Goal: Information Seeking & Learning: Learn about a topic

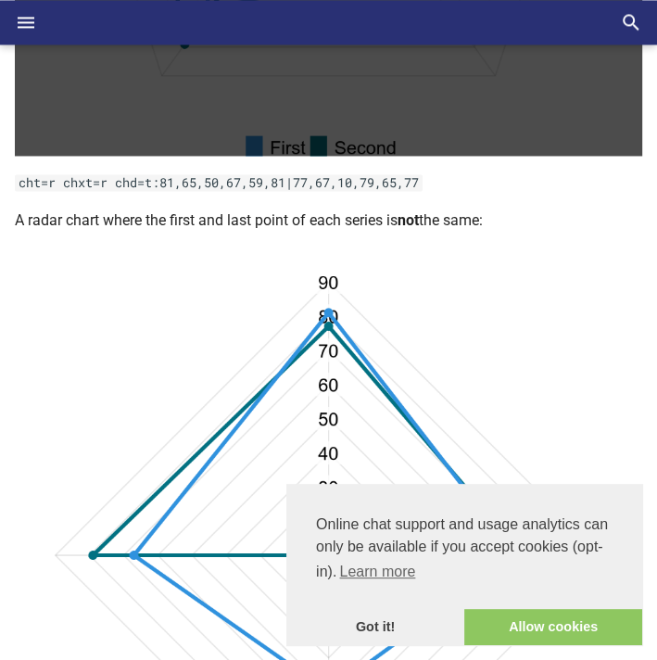
scroll to position [1419, 0]
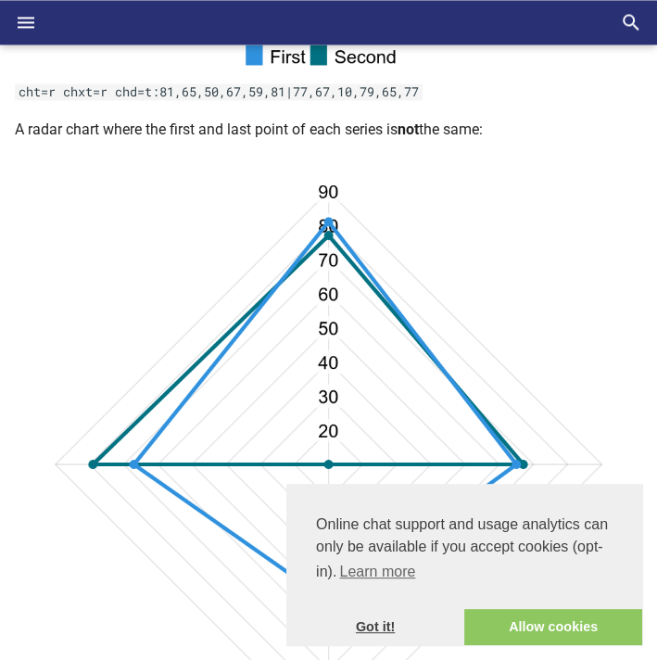
click at [286, 639] on link "Got it!" at bounding box center [375, 627] width 178 height 37
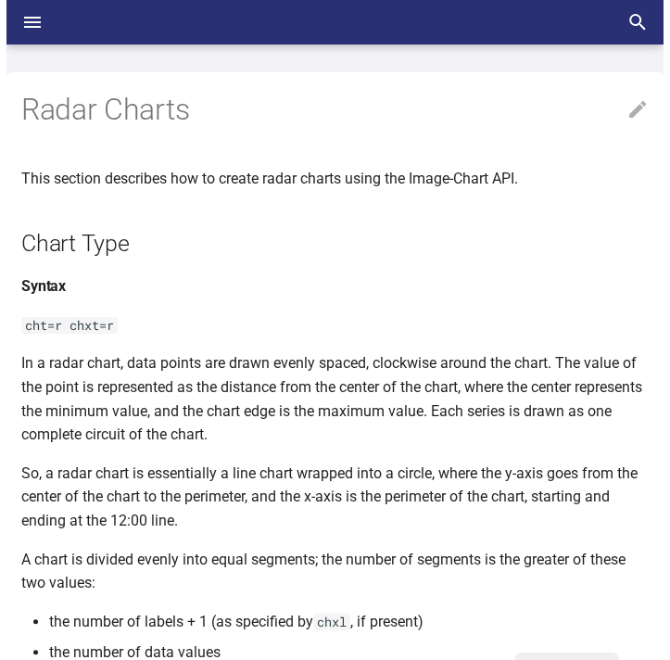
scroll to position [0, 0]
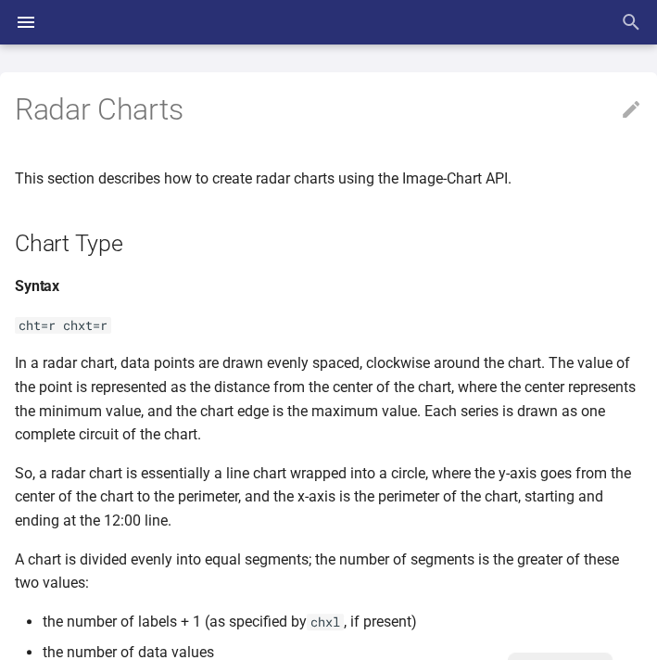
click at [624, 21] on icon "Header" at bounding box center [631, 22] width 17 height 17
click at [0, 0] on input "checkbox" at bounding box center [0, 0] width 0 height 0
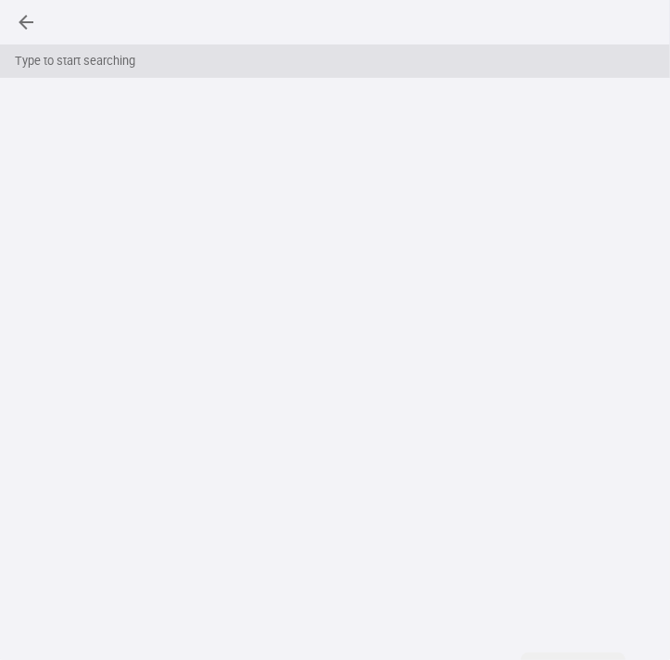
click at [535, 20] on input "Search" at bounding box center [335, 22] width 670 height 44
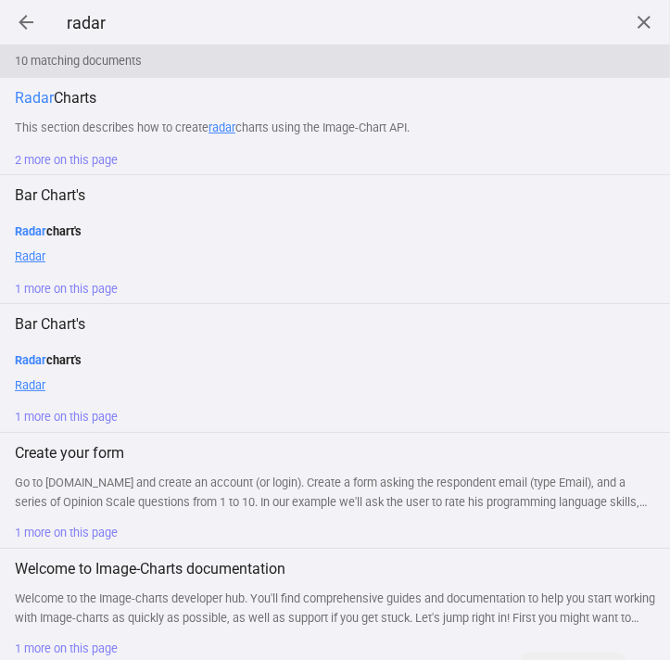
type input "radar"
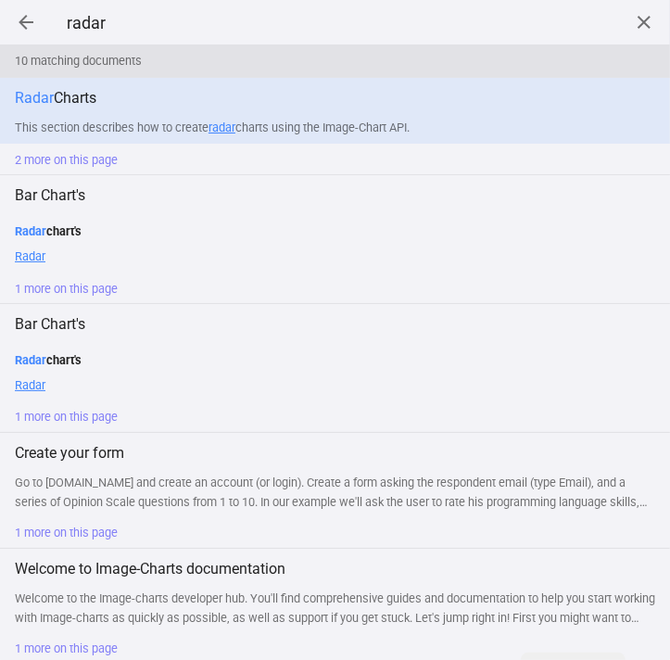
click at [0, 78] on link "Radar Charts This section describes how to create radar charts using the Image-…" at bounding box center [335, 111] width 670 height 66
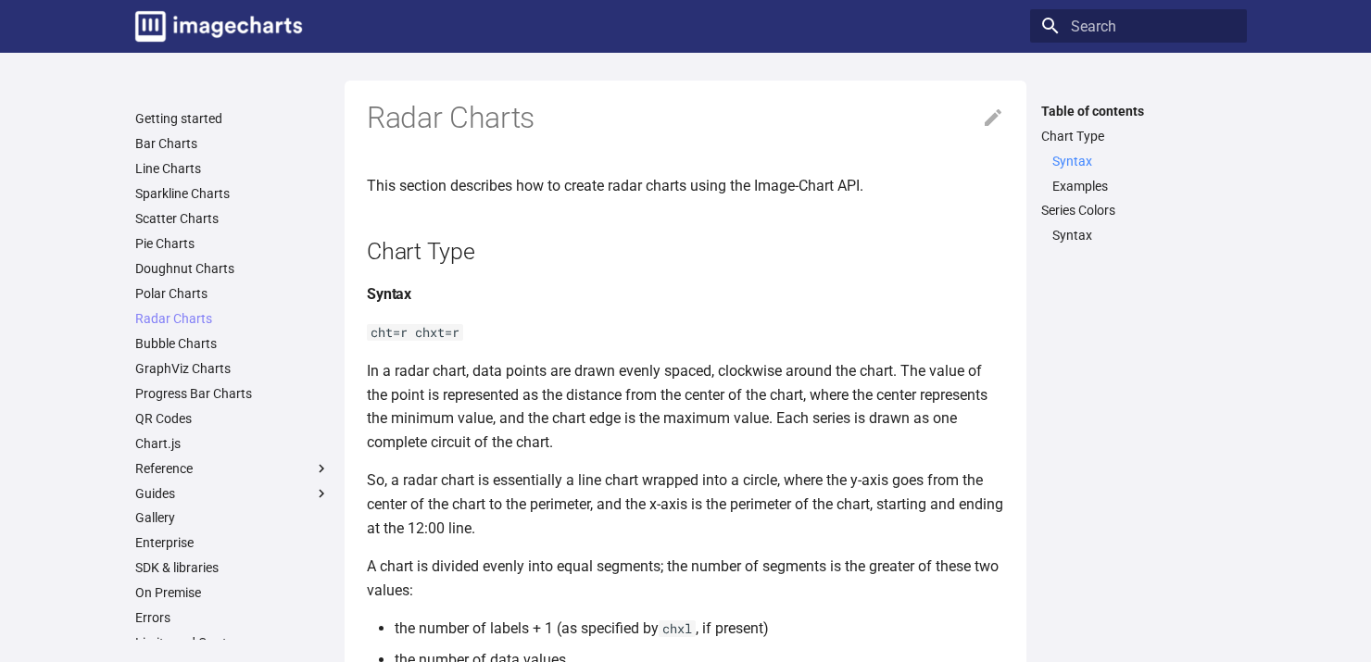
click at [656, 161] on link "Syntax" at bounding box center [1143, 161] width 183 height 17
click at [656, 192] on link "Examples" at bounding box center [1143, 186] width 183 height 17
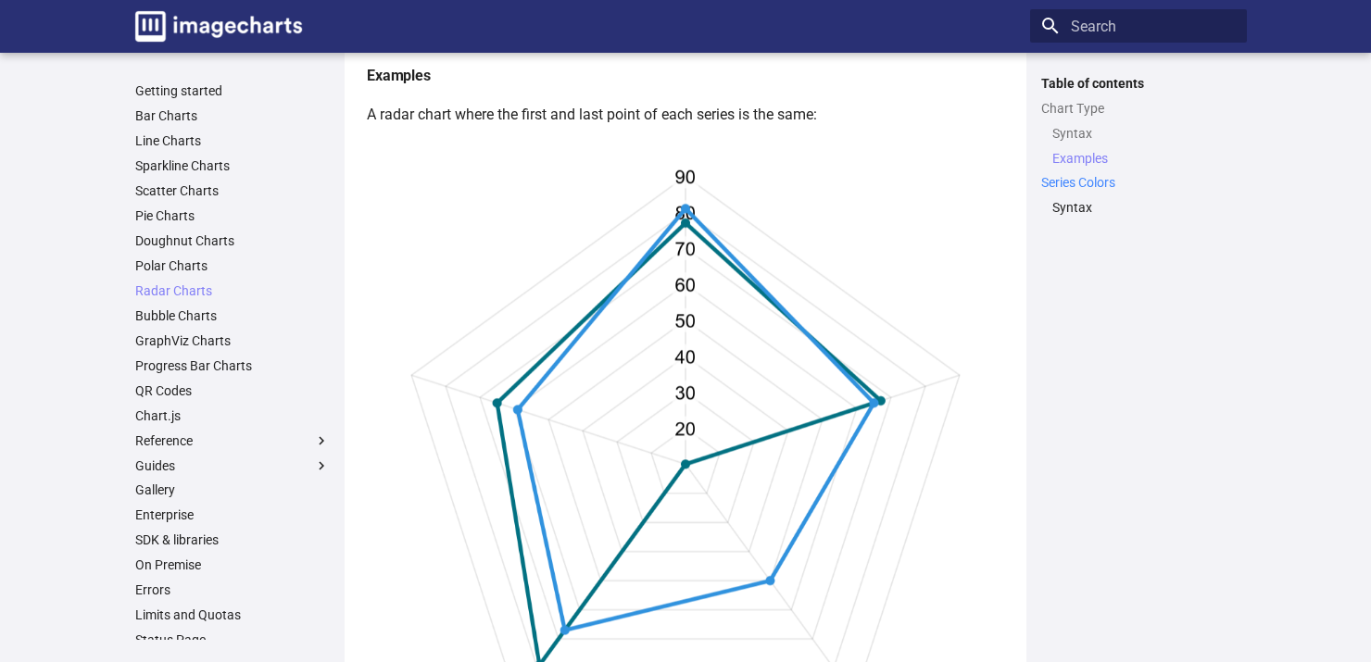
click at [656, 185] on link "Series Colors" at bounding box center [1138, 182] width 195 height 17
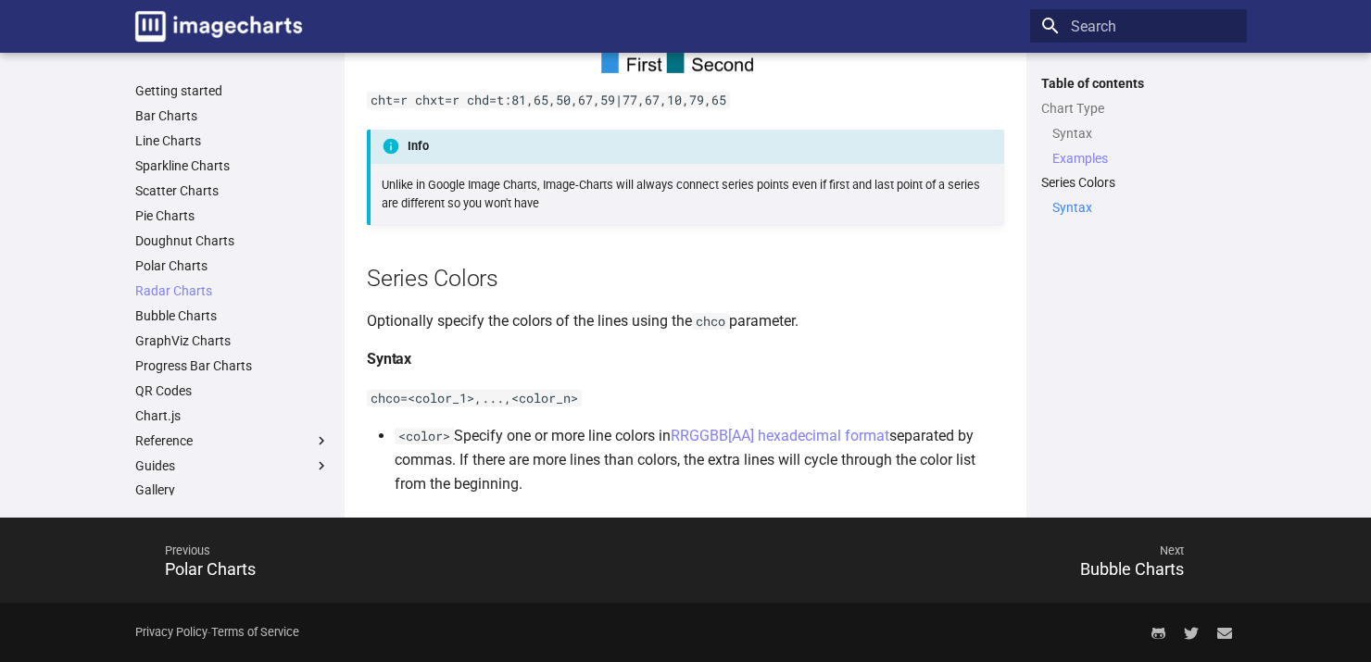
click at [656, 203] on link "Syntax" at bounding box center [1143, 207] width 183 height 17
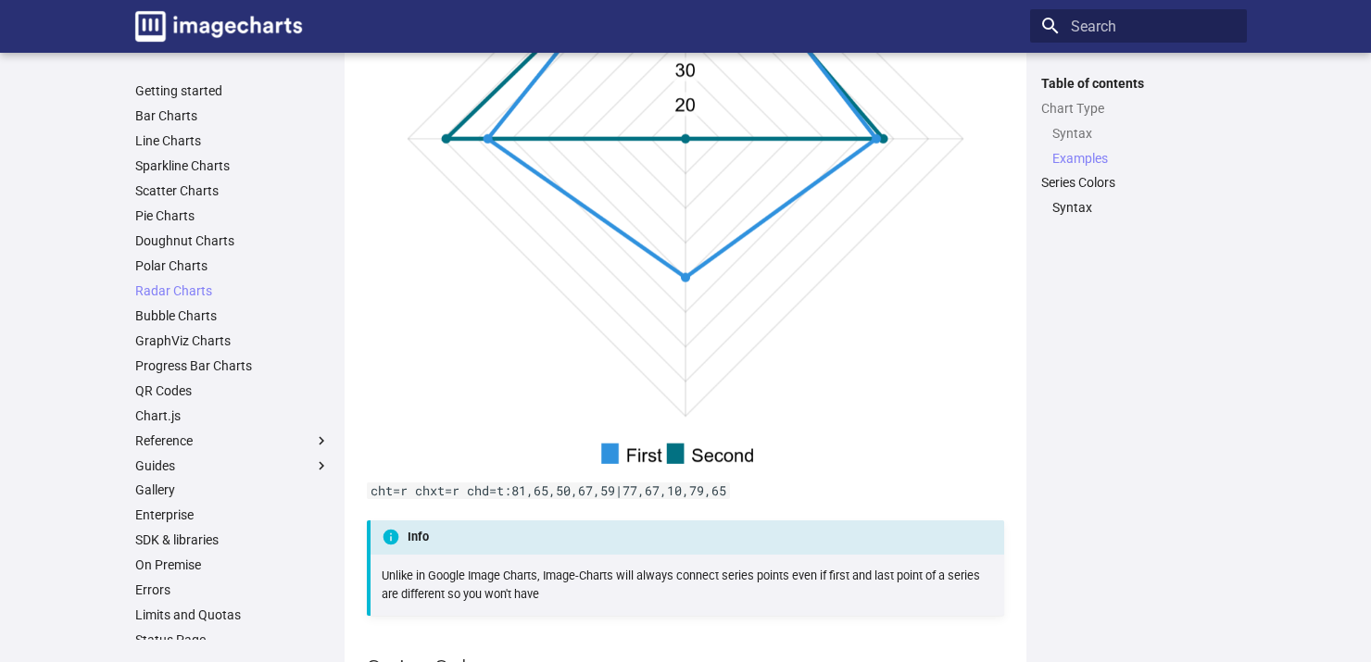
scroll to position [1758, 0]
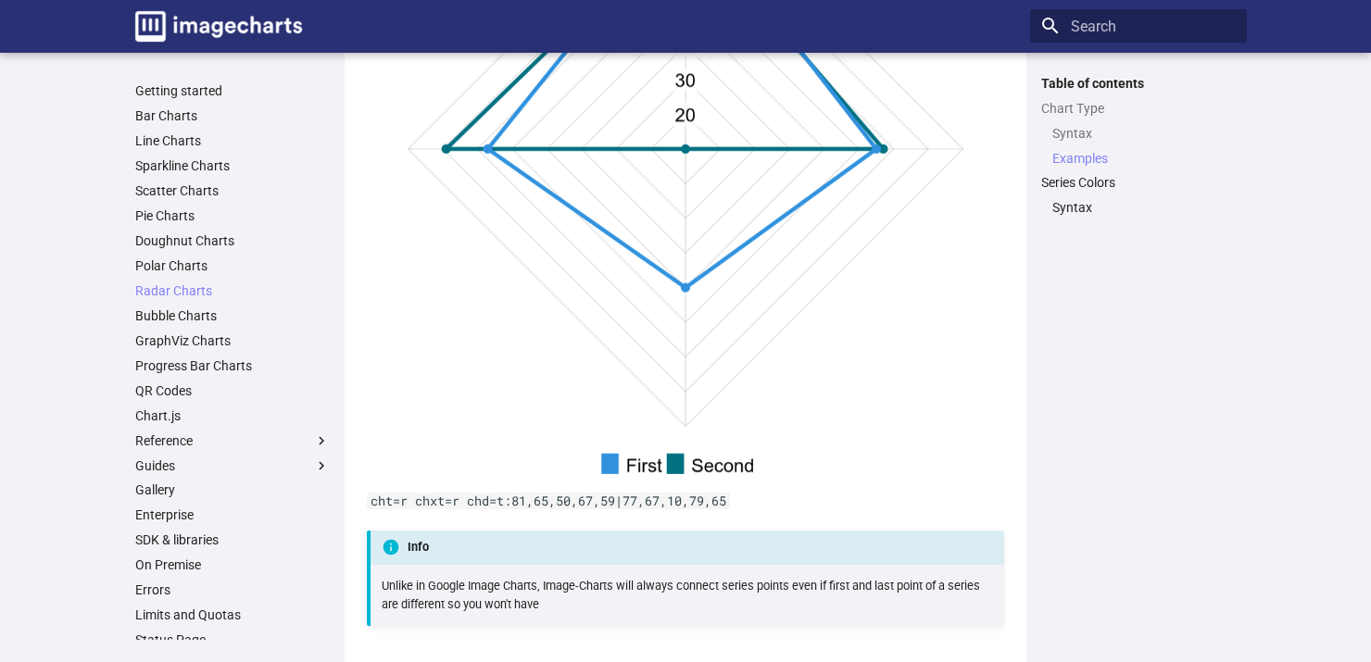
click at [1236, 352] on div "Table of contents Chart Type Syntax Examples Series Colors Syntax" at bounding box center [1138, 357] width 217 height 565
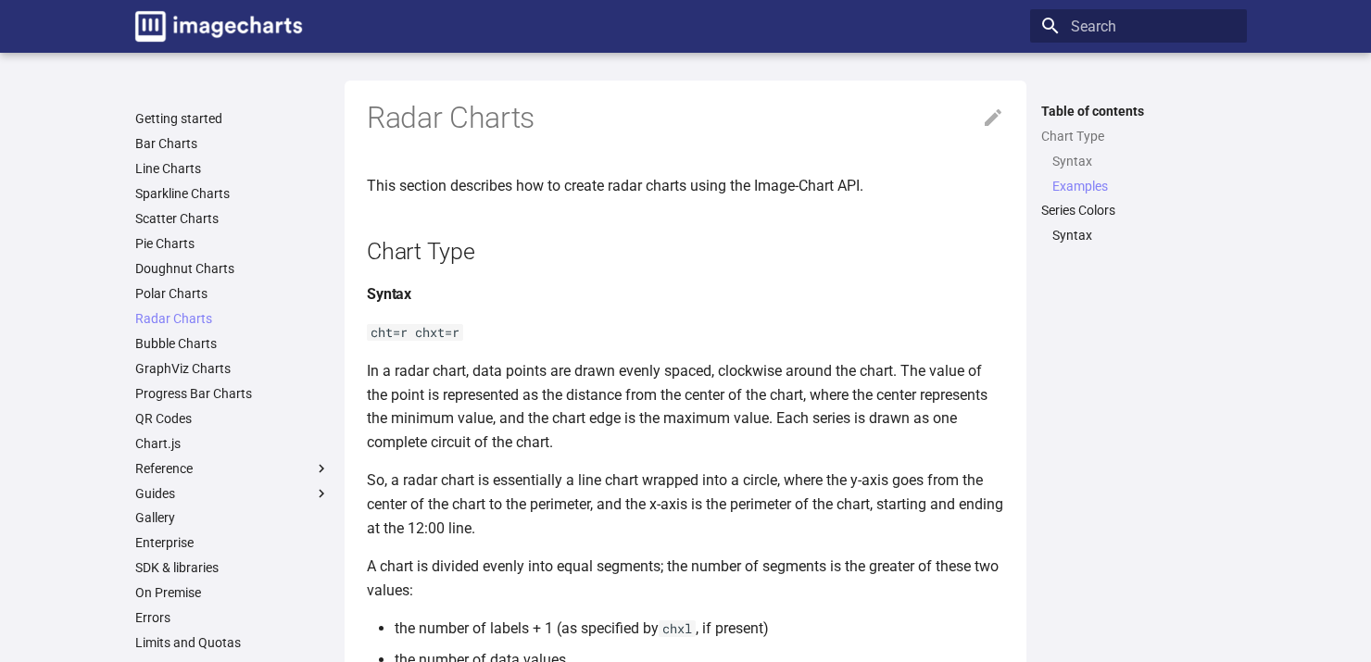
scroll to position [1758, 0]
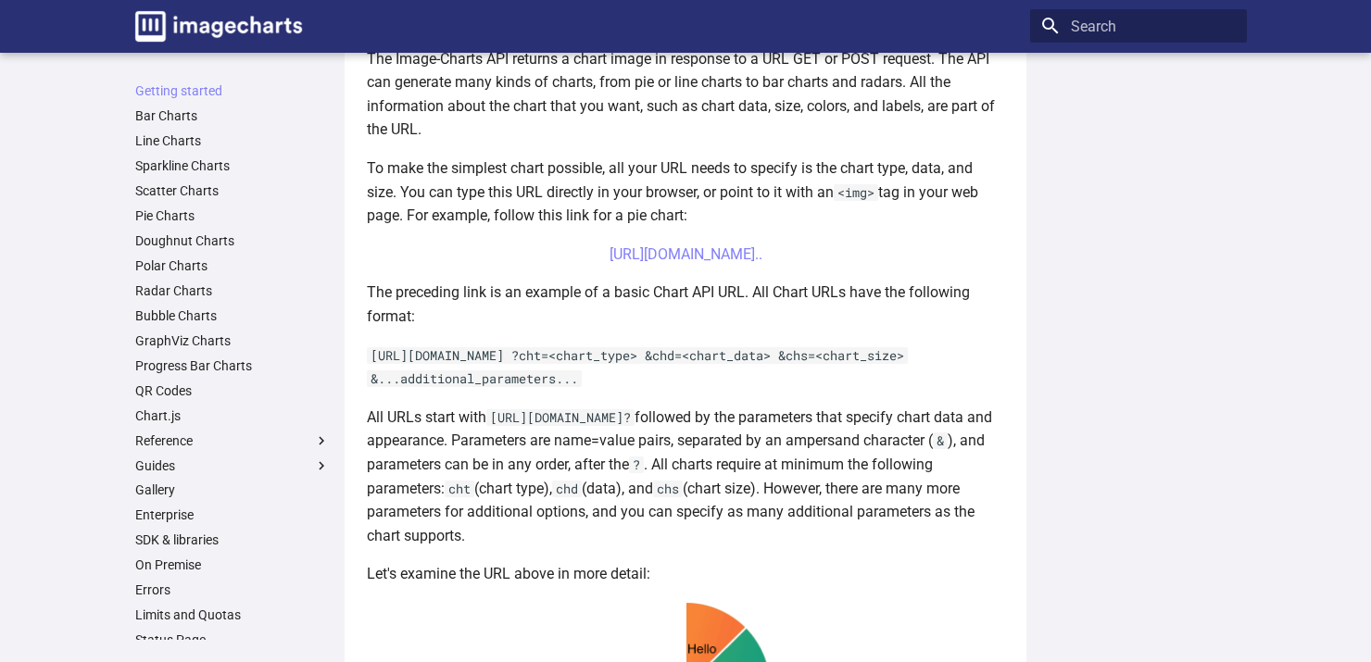
scroll to position [467, 0]
drag, startPoint x: 454, startPoint y: 281, endPoint x: 929, endPoint y: 274, distance: 475.3
click at [929, 267] on center "[URL][DOMAIN_NAME].." at bounding box center [685, 255] width 637 height 24
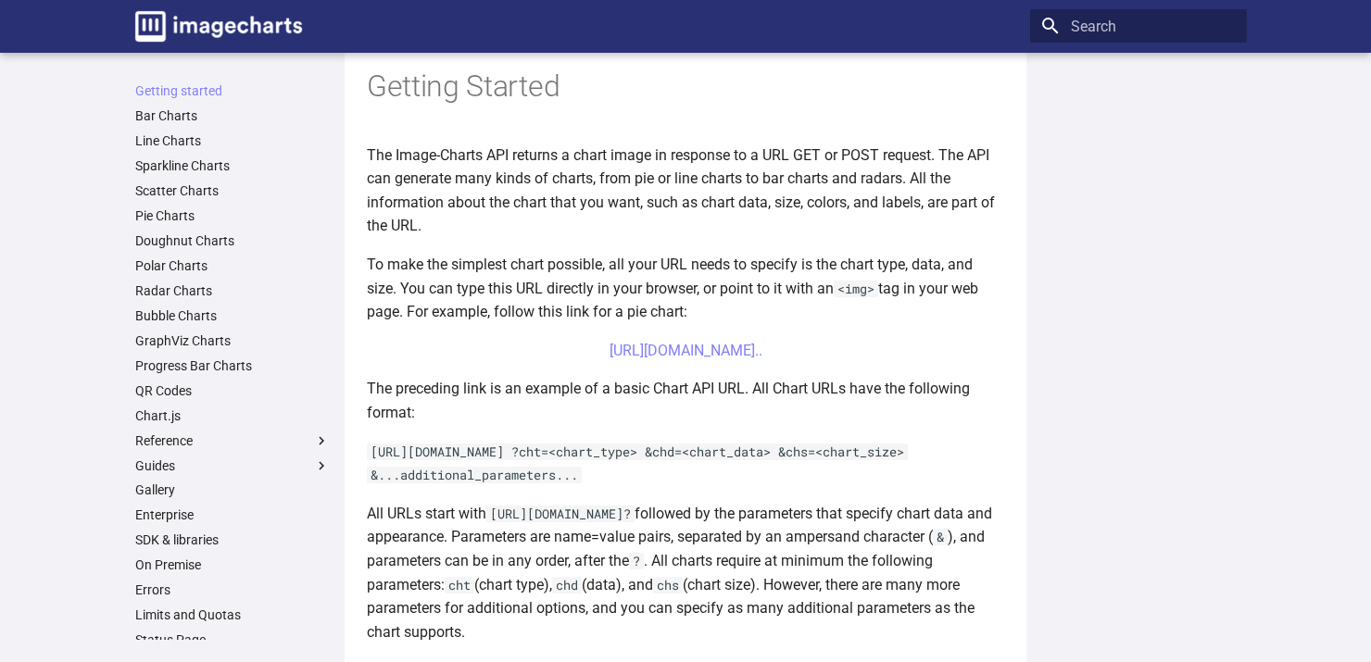
scroll to position [367, 0]
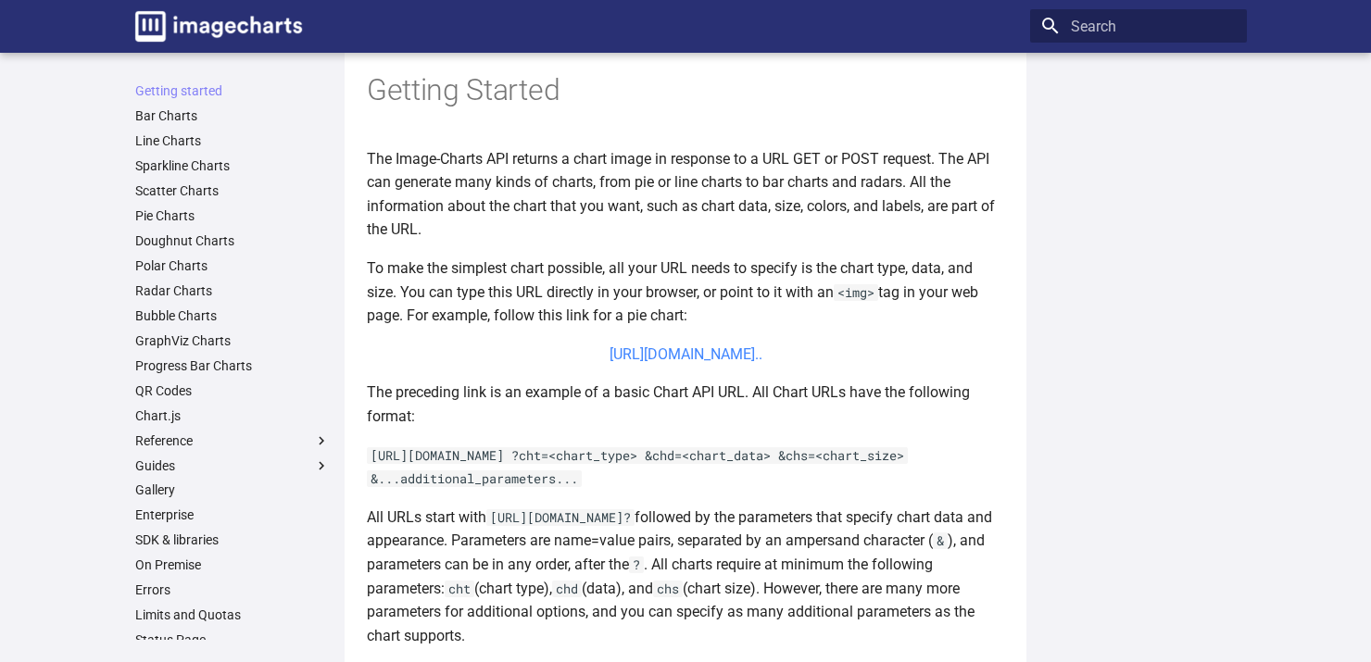
click at [626, 357] on link "[URL][DOMAIN_NAME].." at bounding box center [686, 355] width 153 height 18
